Goal: Task Accomplishment & Management: Complete application form

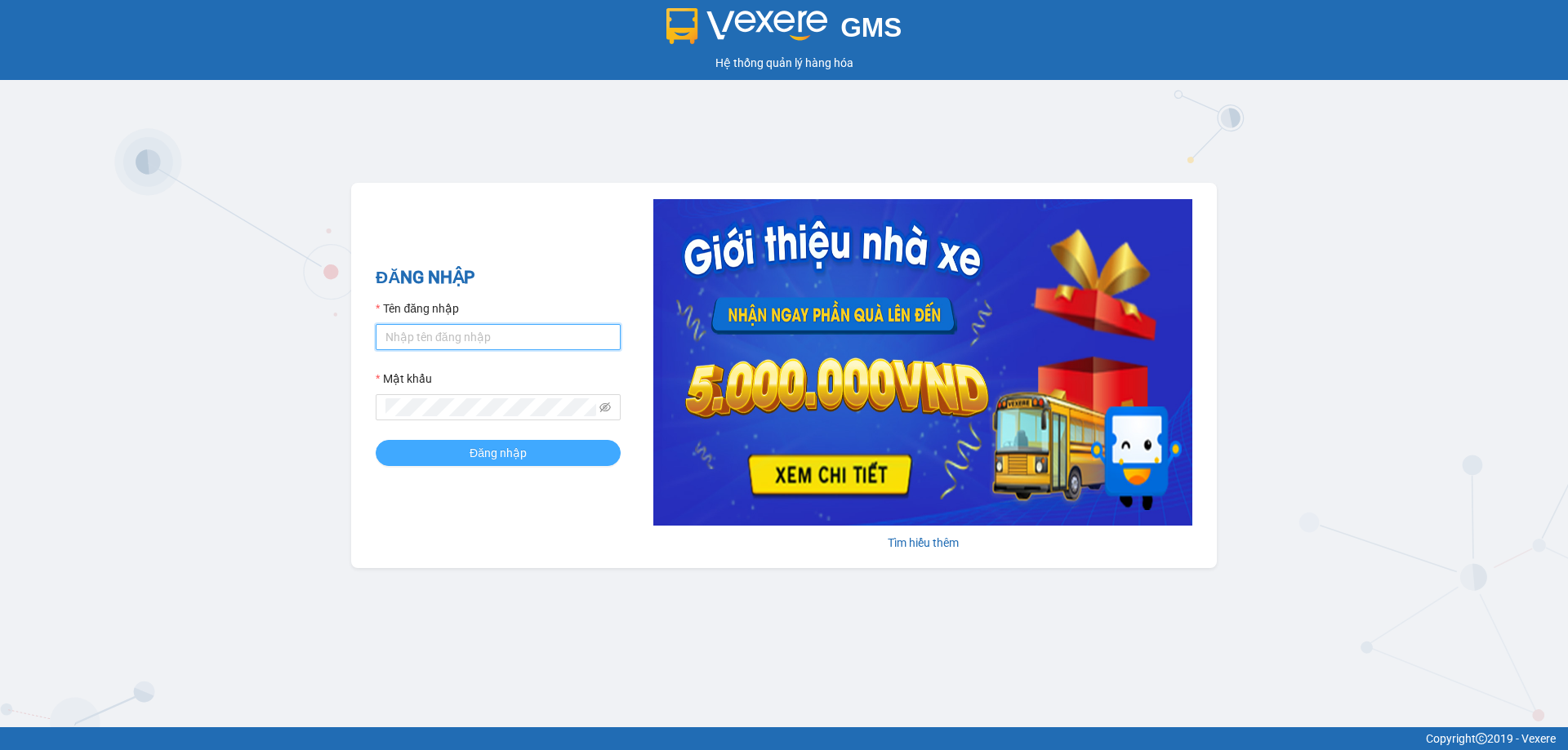
type input "vtychi.hhg"
click at [473, 453] on span "Đăng nhập" at bounding box center [498, 453] width 57 height 18
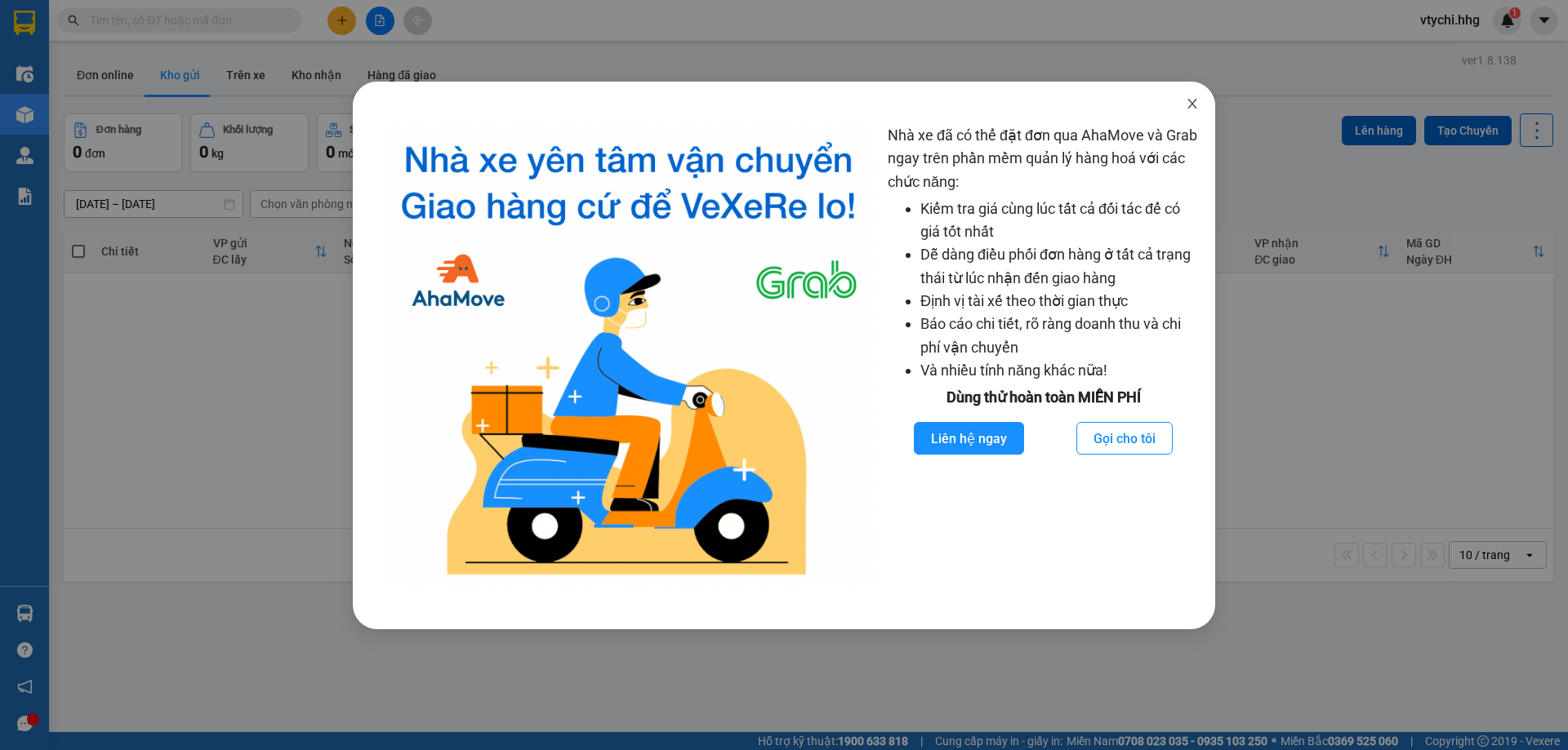
click at [1191, 102] on icon "close" at bounding box center [1192, 104] width 9 height 10
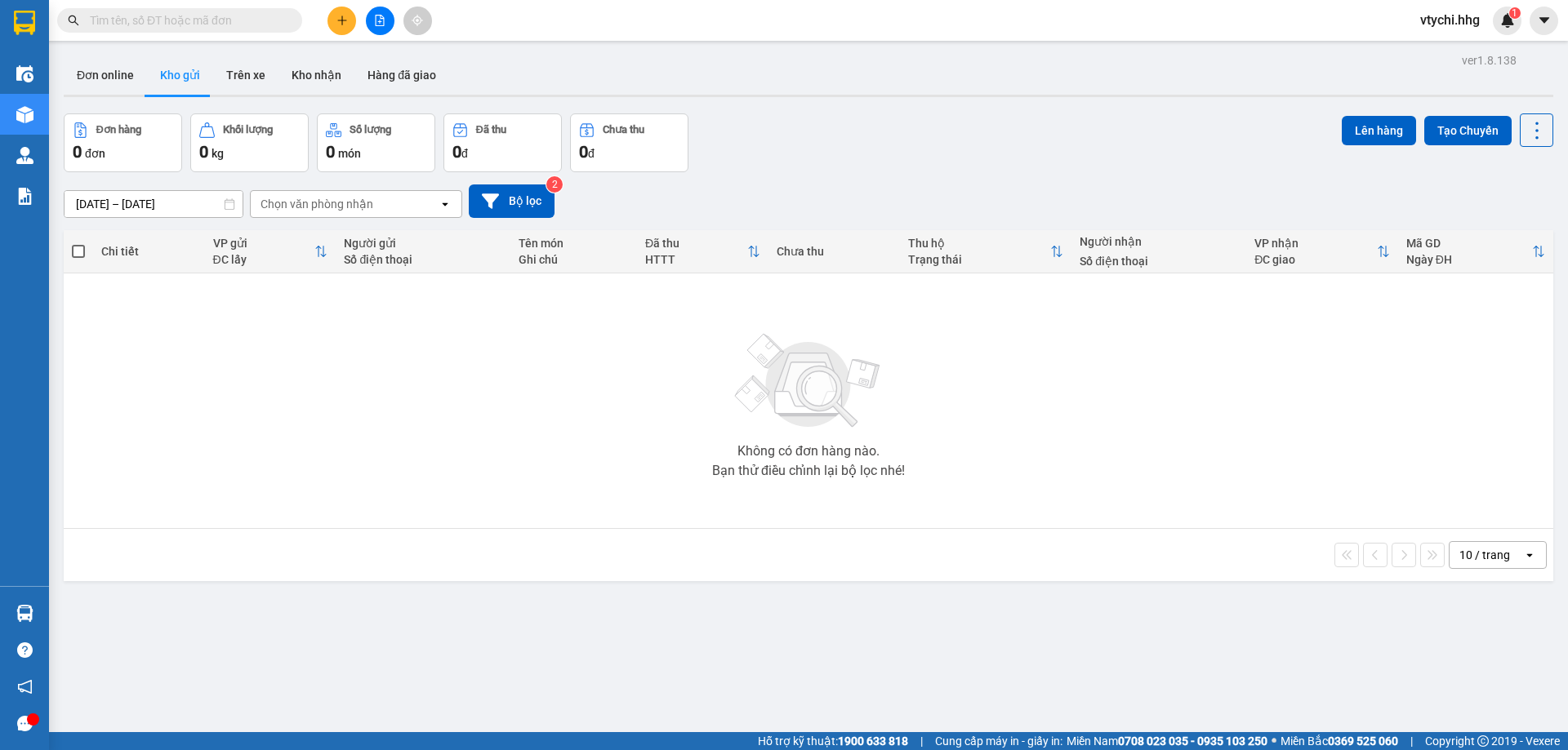
click at [348, 27] on button at bounding box center [342, 21] width 28 height 28
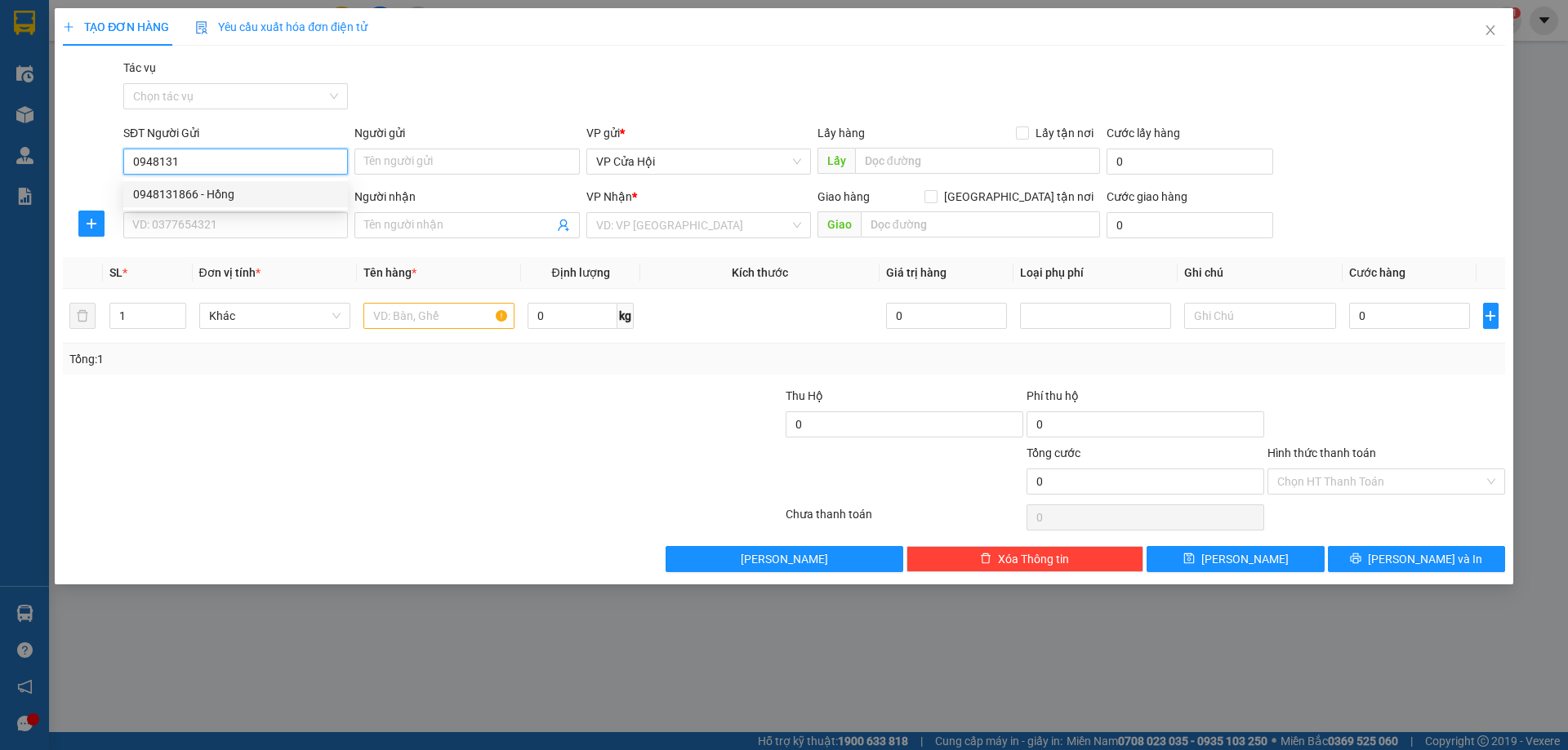
click at [261, 196] on div "0948131866 - Hồng" at bounding box center [235, 195] width 205 height 18
type input "0948131866"
type input "Hồng"
type input "0948131866"
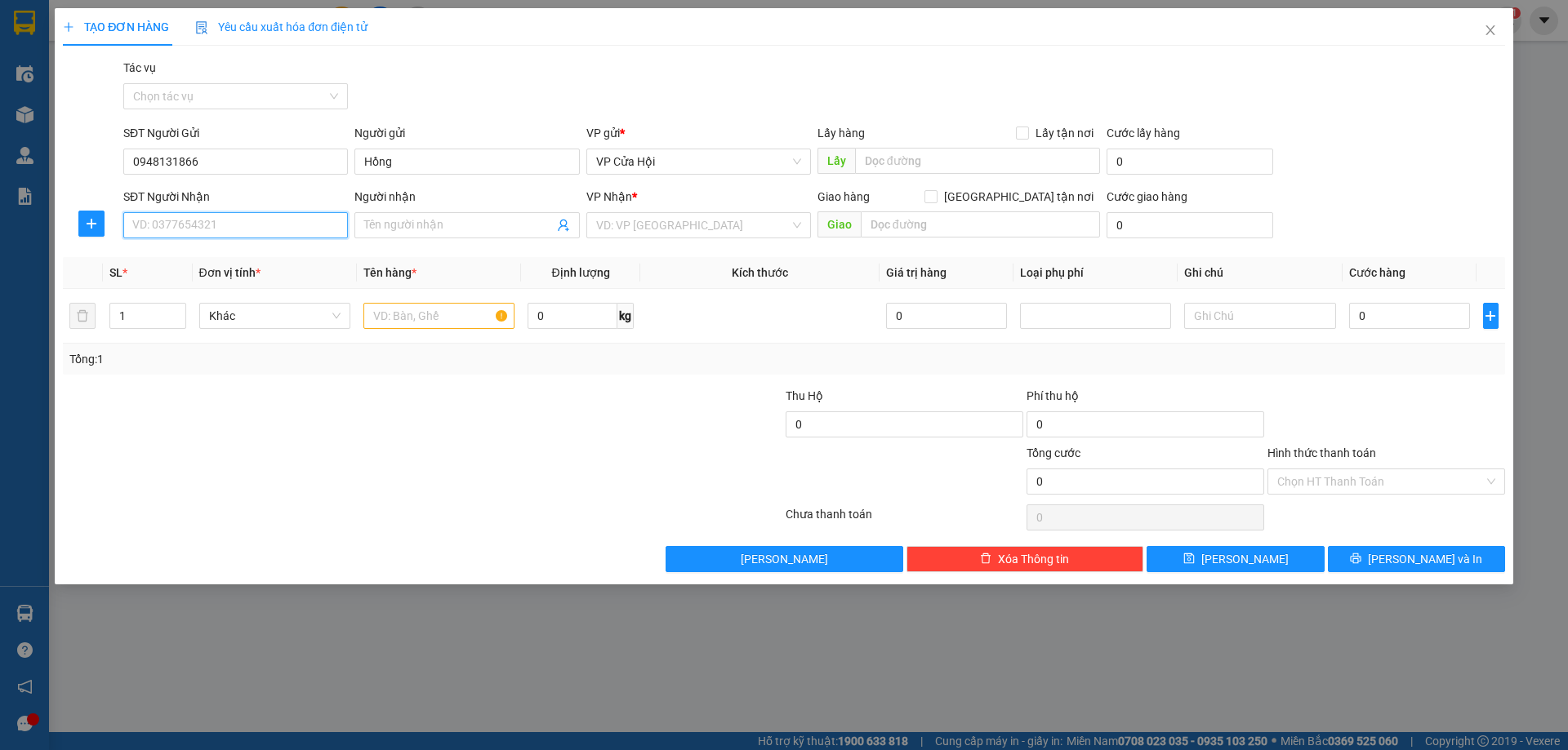
click at [261, 227] on input "SĐT Người Nhận" at bounding box center [235, 225] width 225 height 27
click at [161, 263] on div "0962592424 - Thảo" at bounding box center [235, 258] width 205 height 18
type input "0962592424"
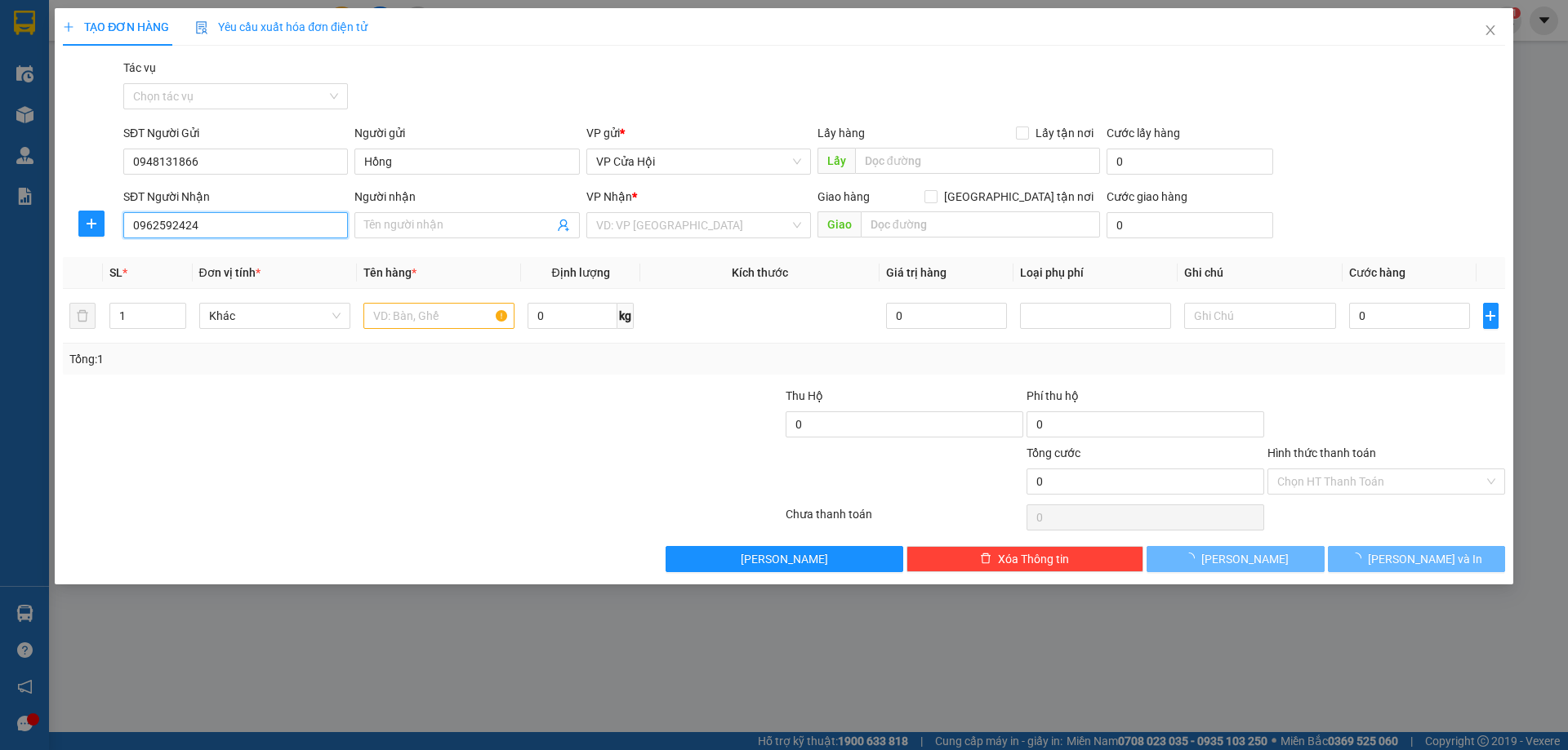
type input "Thảo"
checkbox input "true"
type input "28 võ nghĩa phước mỹ quận [GEOGRAPHIC_DATA]"
type input "50.000"
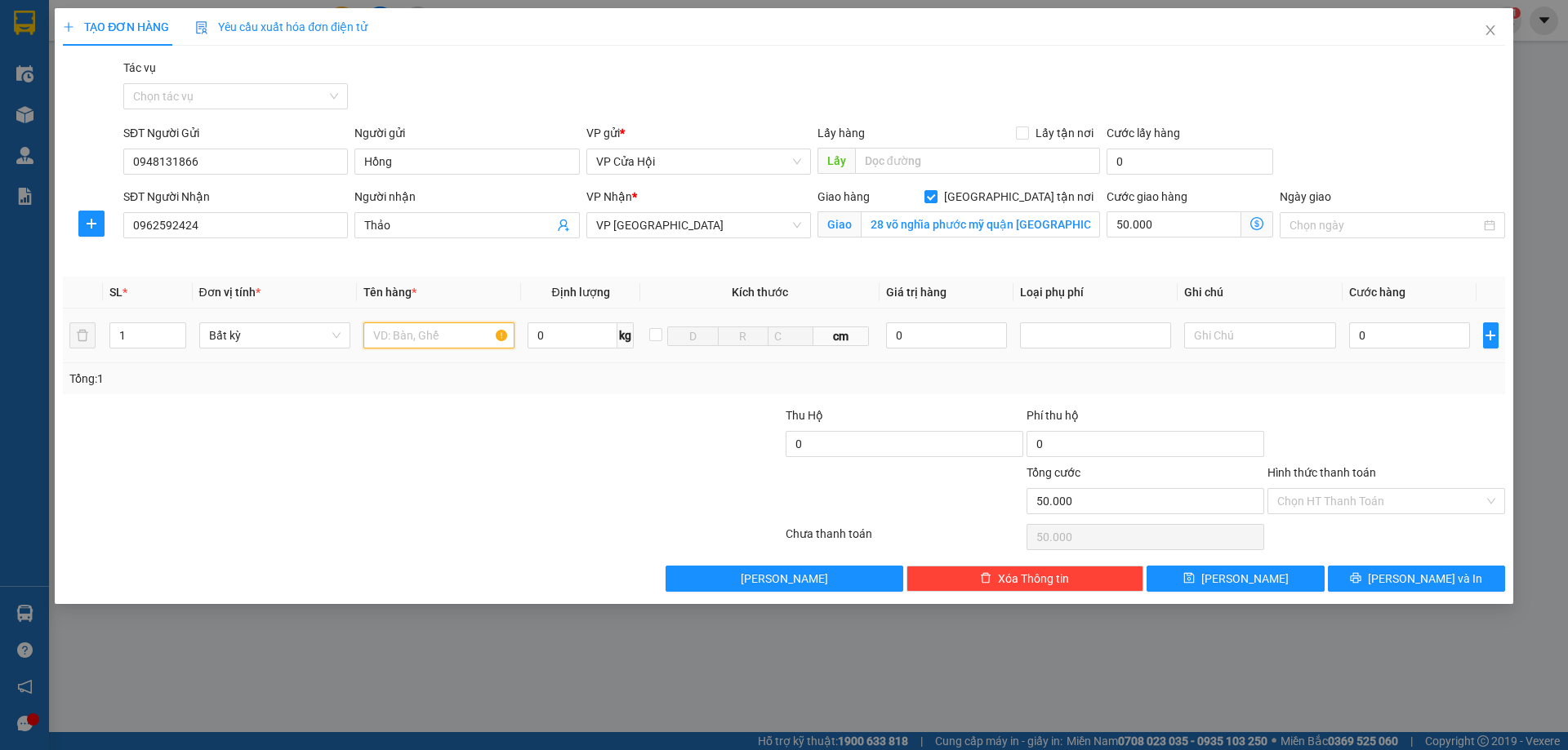
click at [426, 336] on input "text" at bounding box center [439, 336] width 151 height 27
type input "xốp"
click at [1390, 337] on input "0" at bounding box center [1410, 336] width 122 height 27
type input "6"
type input "50.006"
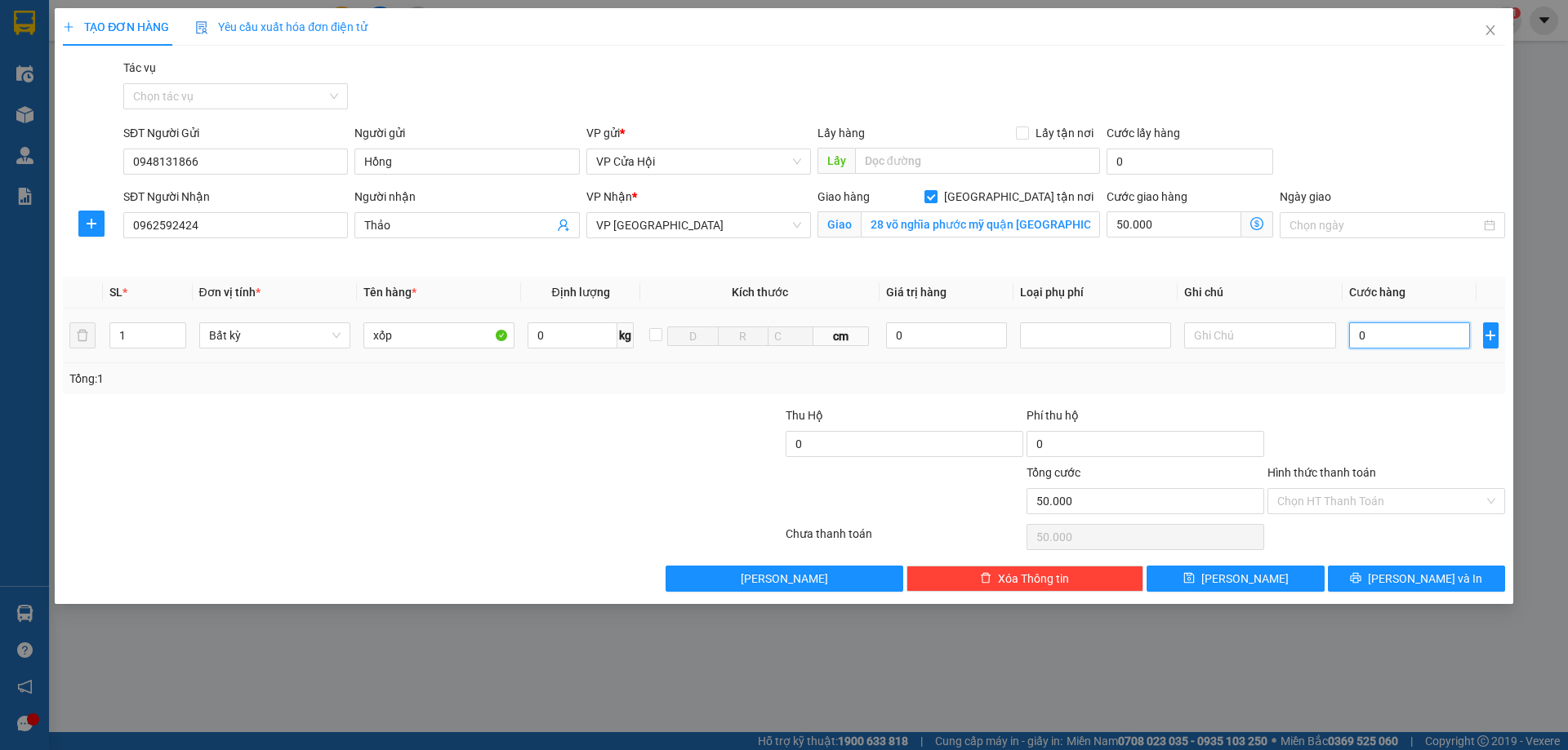
type input "50.006"
type input "60"
type input "50.060"
type input "600"
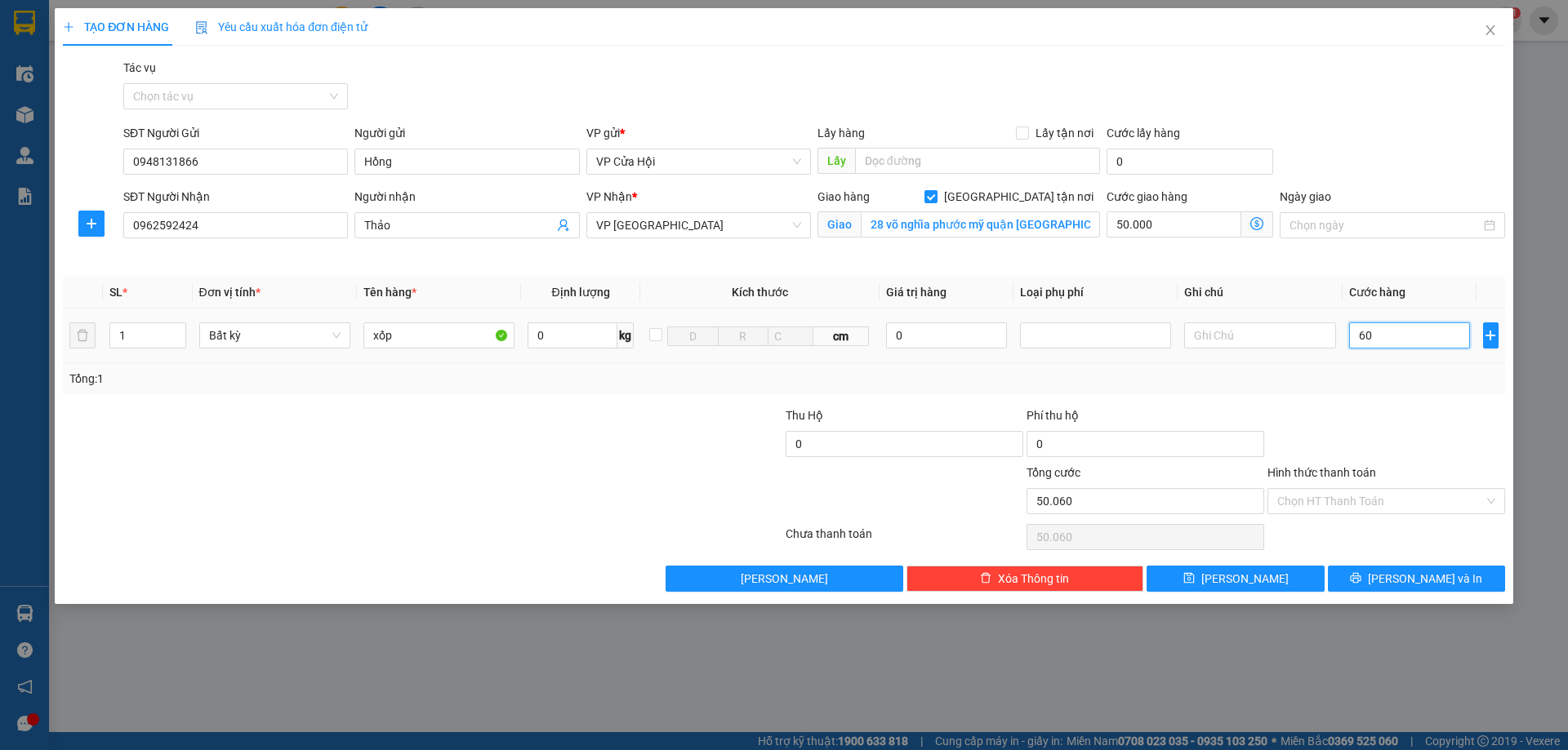
type input "50.600"
type input "6.000"
type input "56.000"
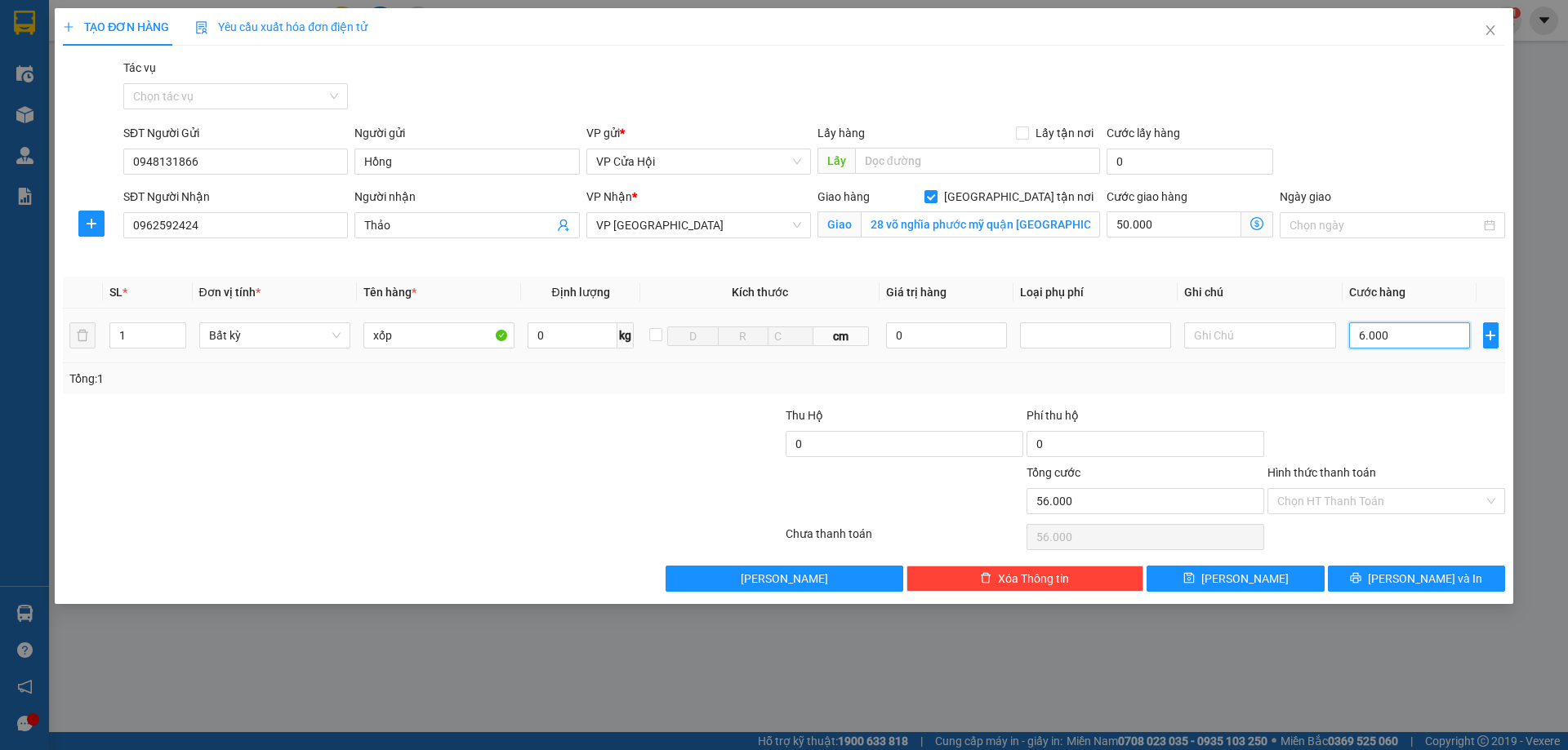
type input "60.000"
type input "110.000"
type input "60.000"
click at [1318, 493] on input "Hình thức thanh toán" at bounding box center [1381, 501] width 206 height 25
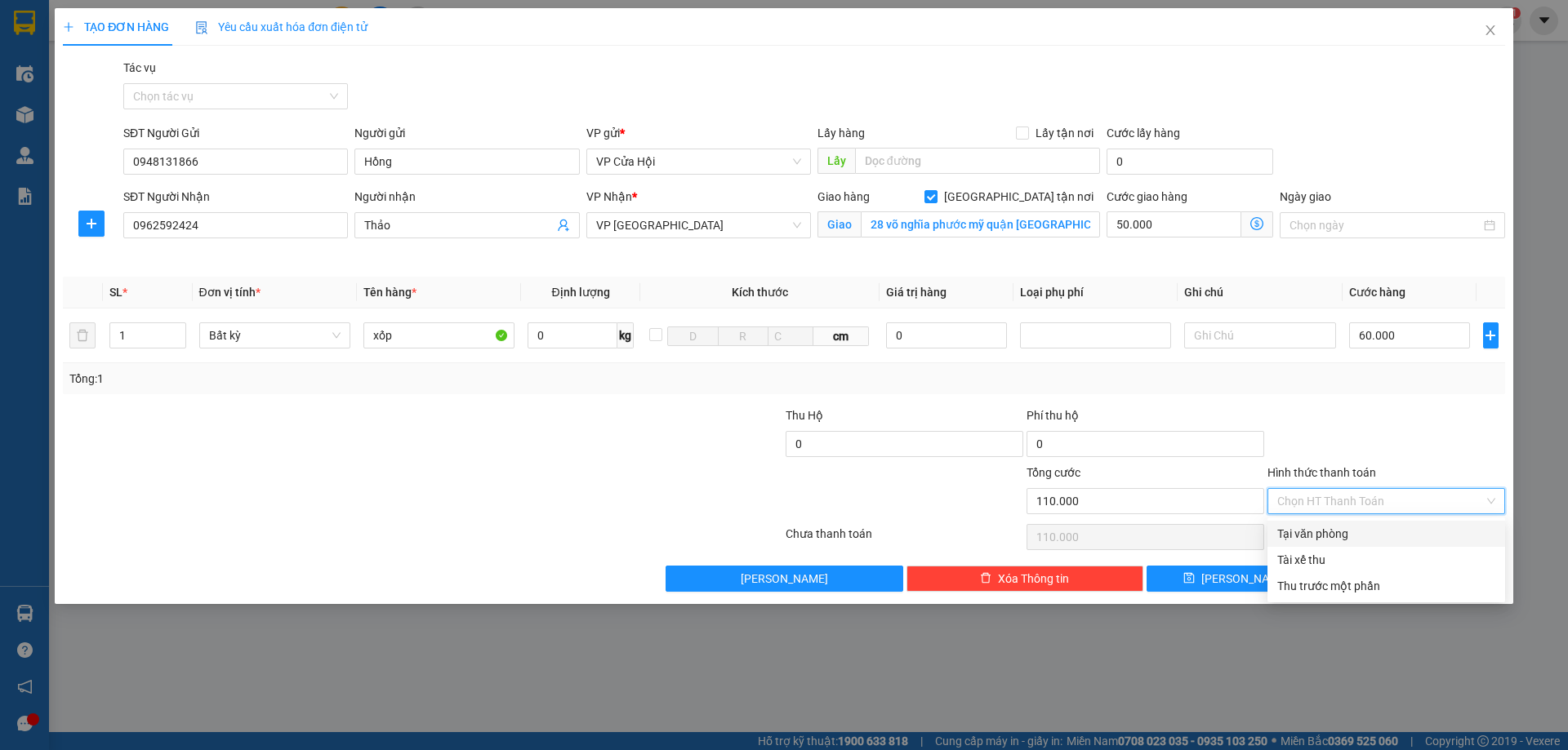
click at [1357, 534] on div "Tại văn phòng" at bounding box center [1386, 534] width 218 height 18
type input "0"
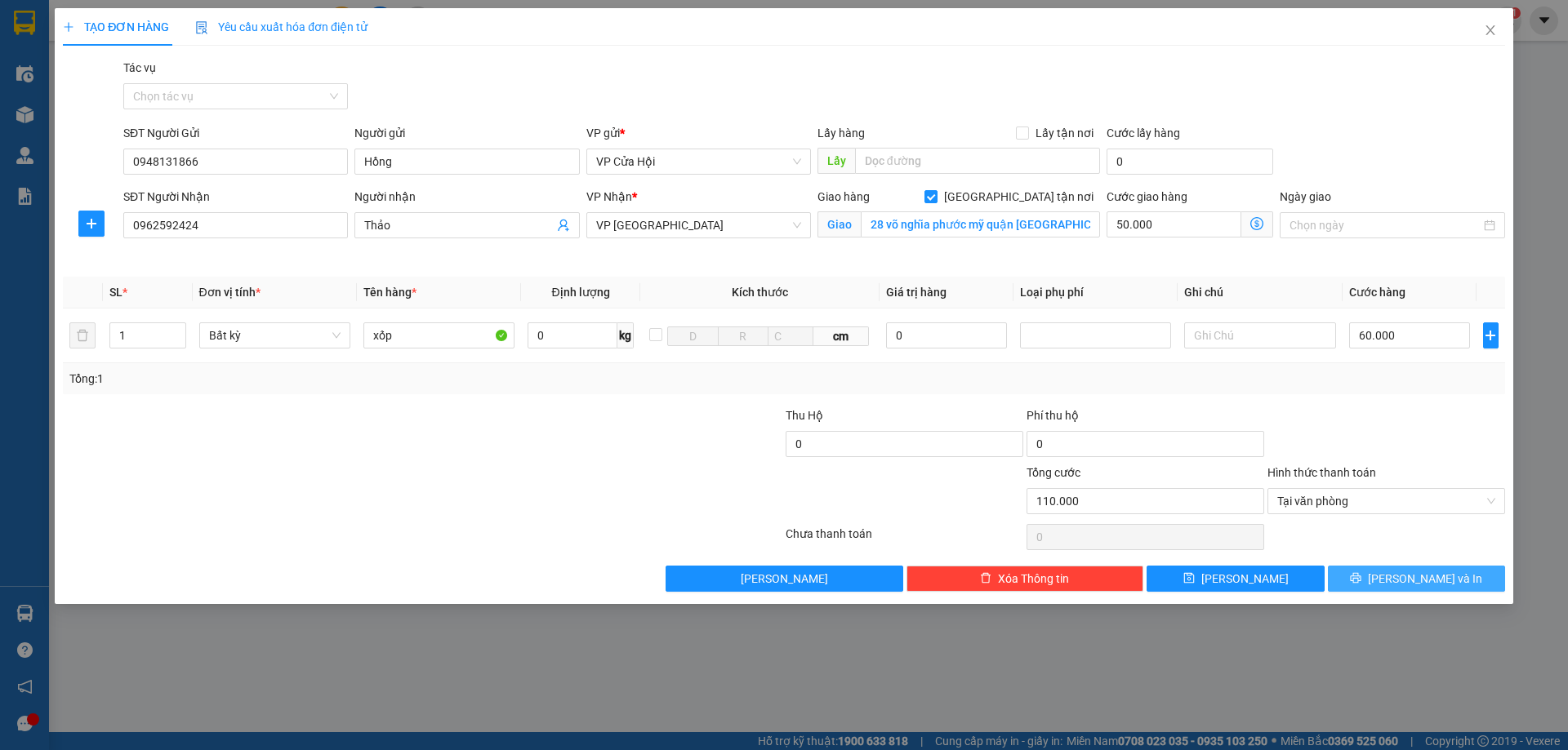
click at [1384, 576] on button "[PERSON_NAME] và In" at bounding box center [1417, 579] width 177 height 27
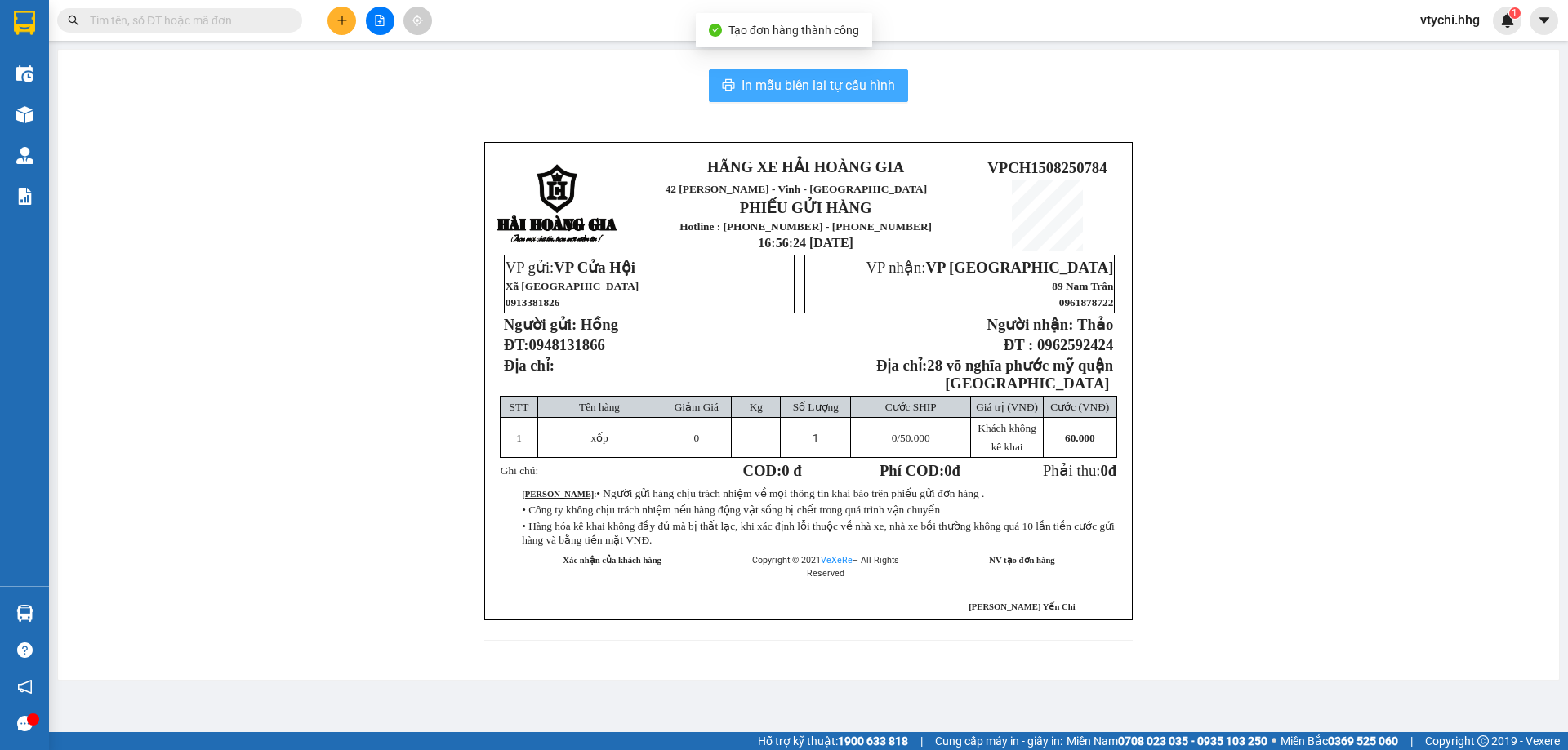
click at [826, 75] on button "In mẫu biên lai tự cấu hình" at bounding box center [808, 85] width 199 height 32
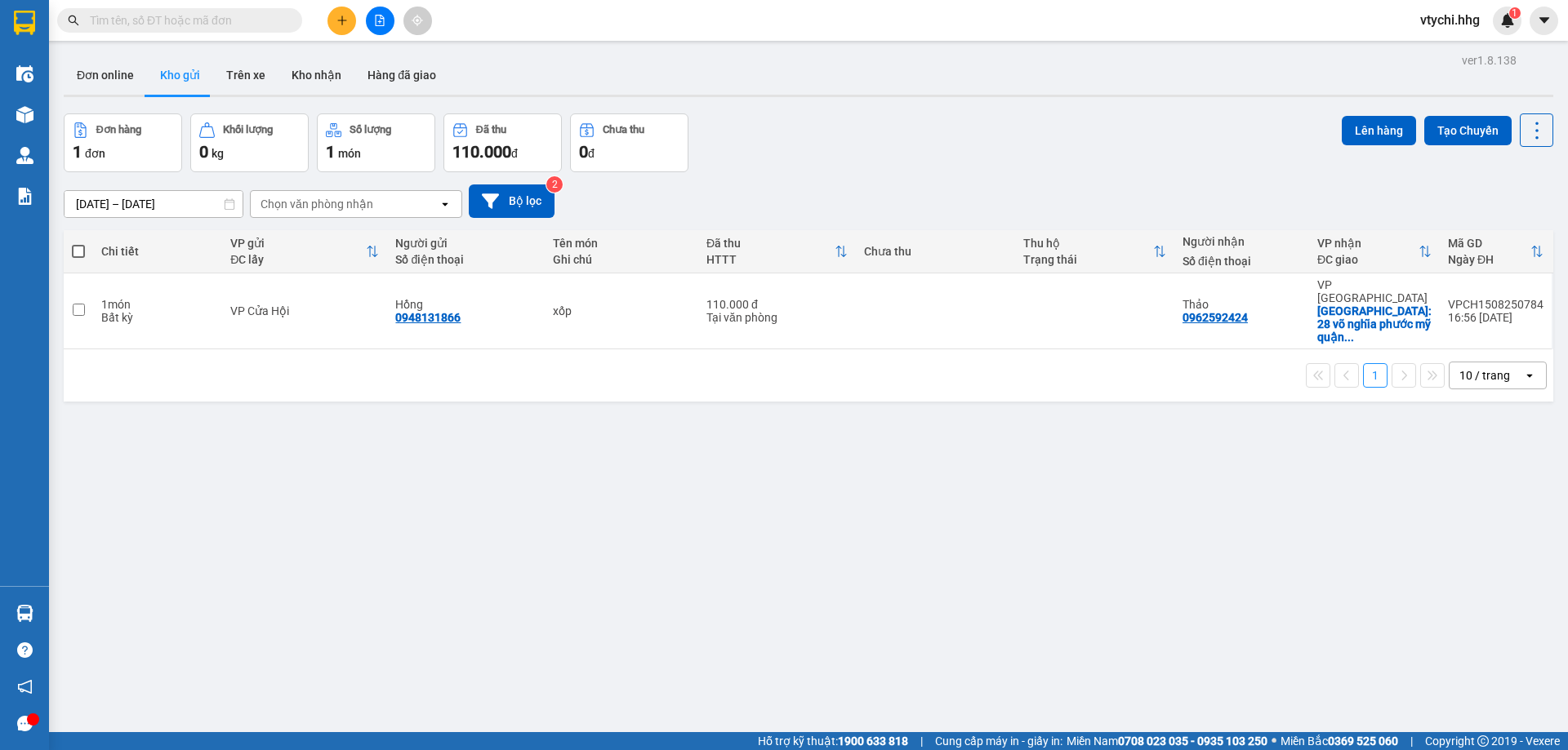
click at [835, 135] on div "Đơn hàng 1 đơn Khối lượng 0 kg Số lượng 1 món Đã thu 110.000 đ Chưa thu 0 đ Lên…" at bounding box center [808, 143] width 1490 height 59
